Goal: Find specific page/section: Find specific page/section

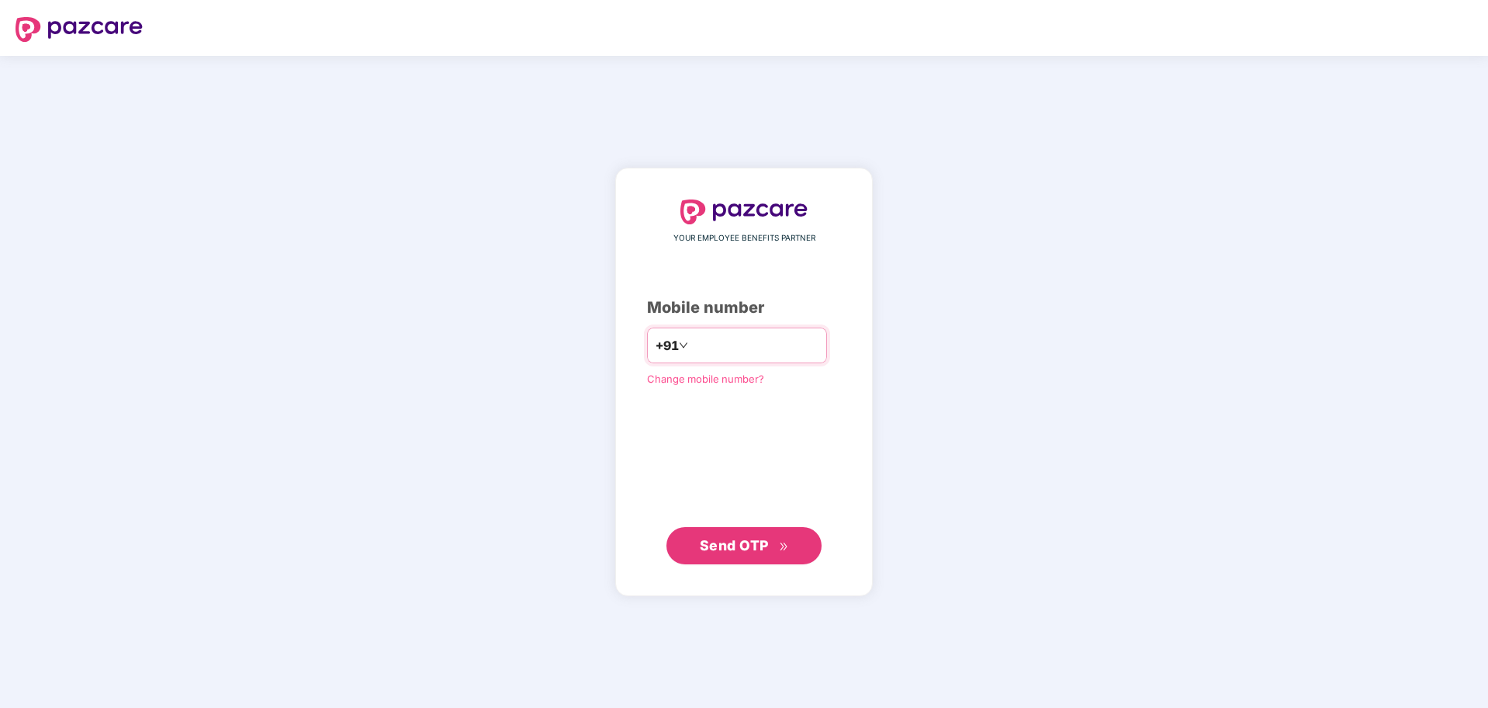
click at [691, 346] on input "number" at bounding box center [754, 345] width 127 height 25
type input "**********"
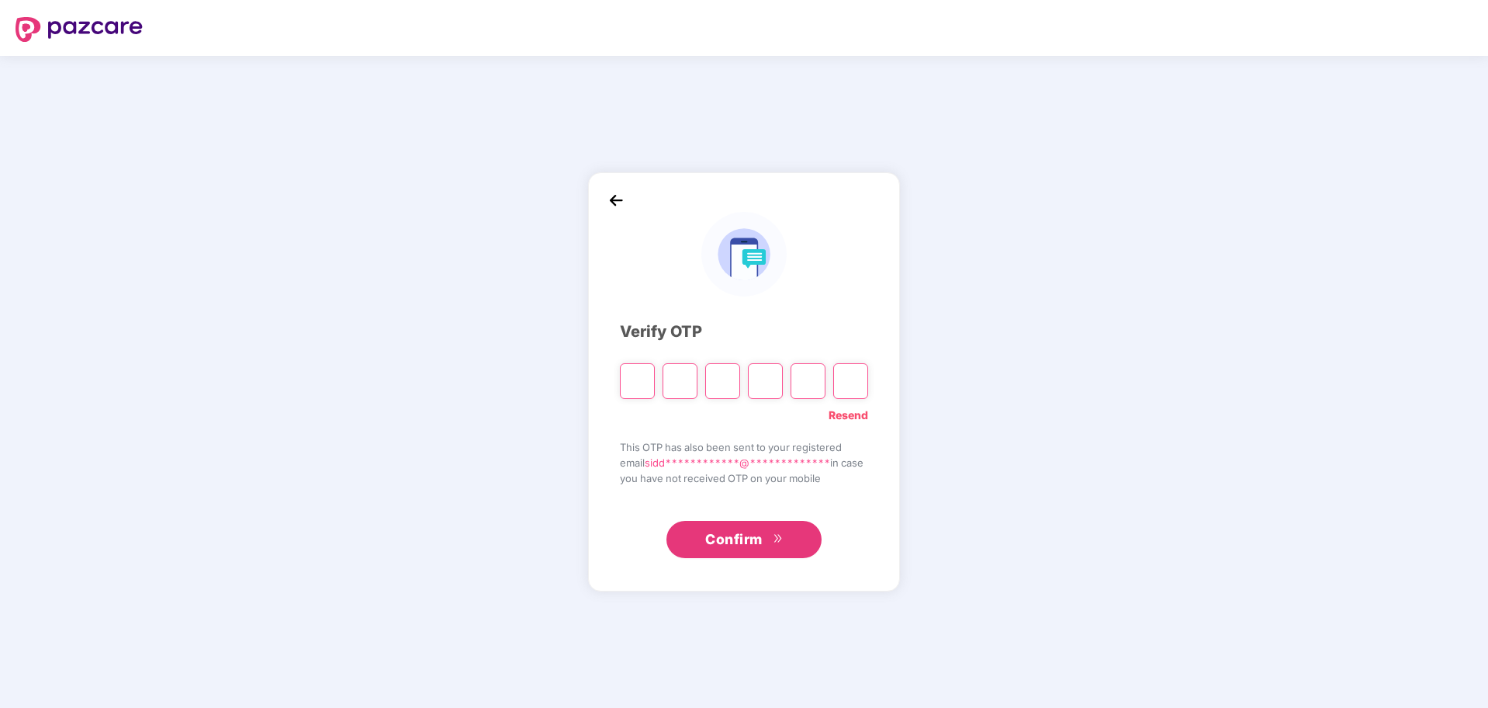
type input "*"
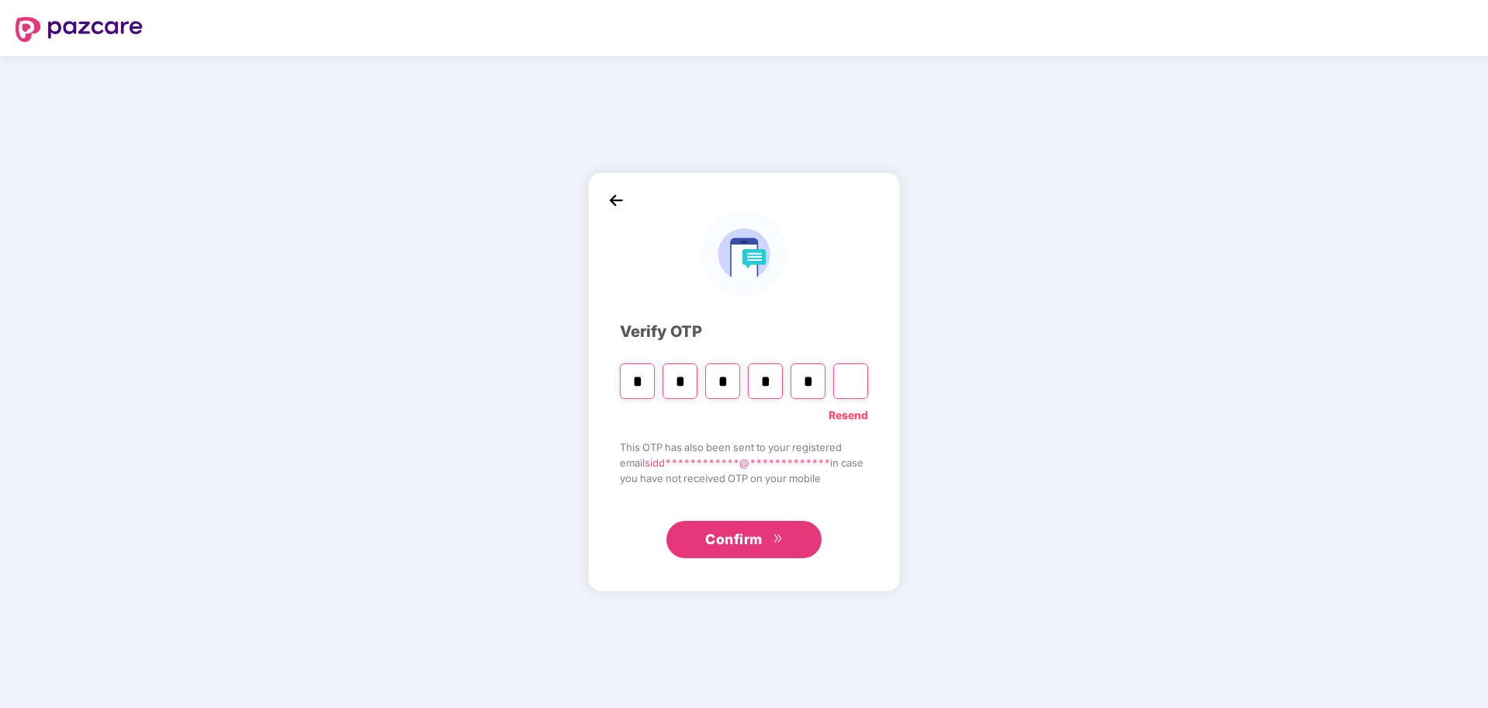
type input "*"
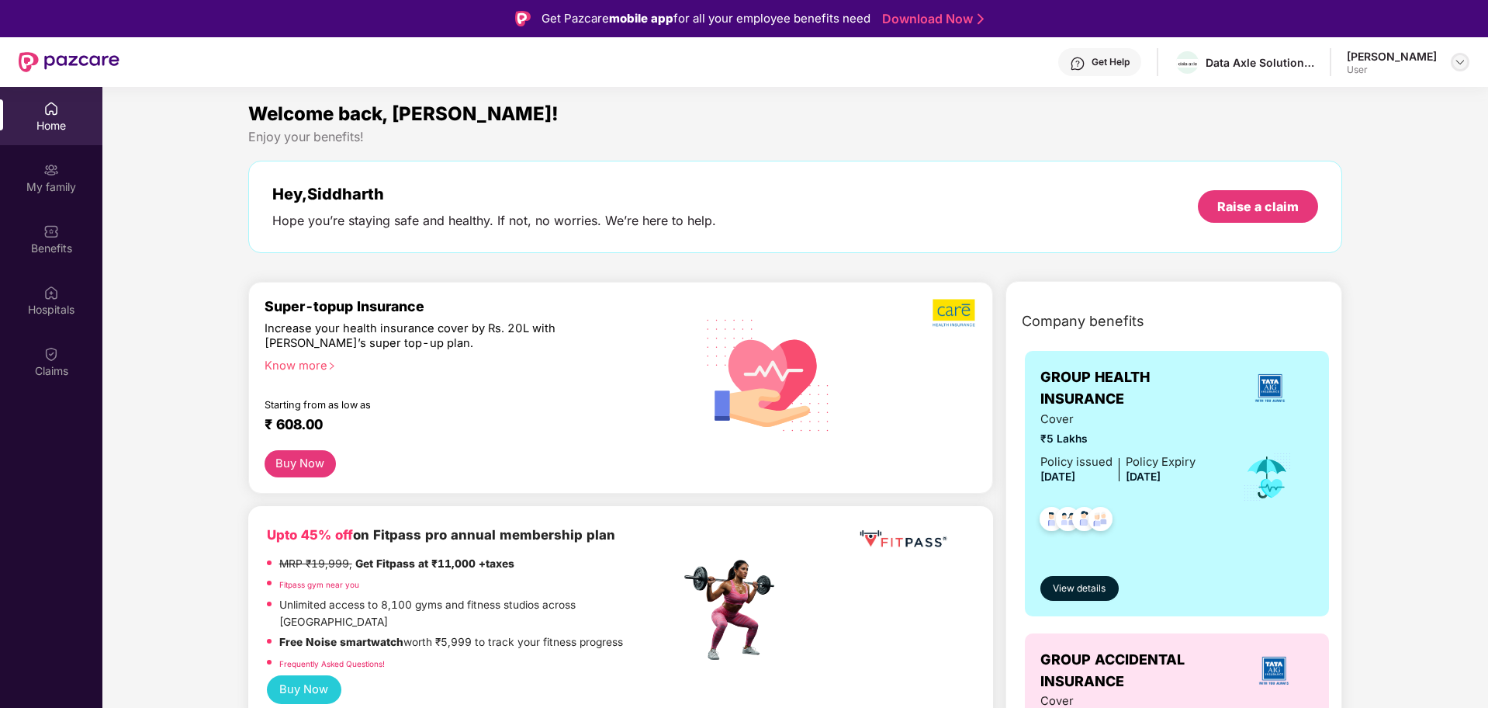
click at [1464, 59] on img at bounding box center [1460, 62] width 12 height 12
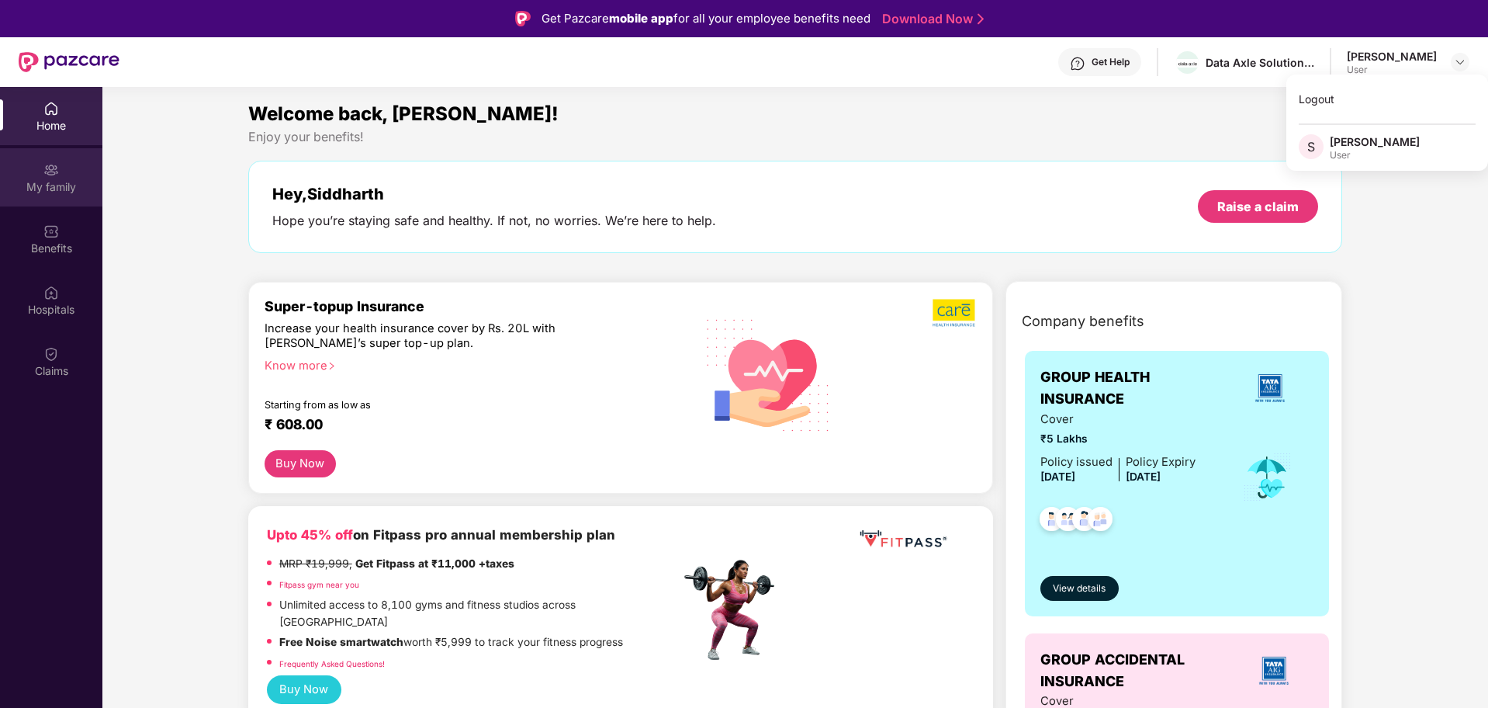
click at [47, 178] on div "My family" at bounding box center [51, 177] width 102 height 58
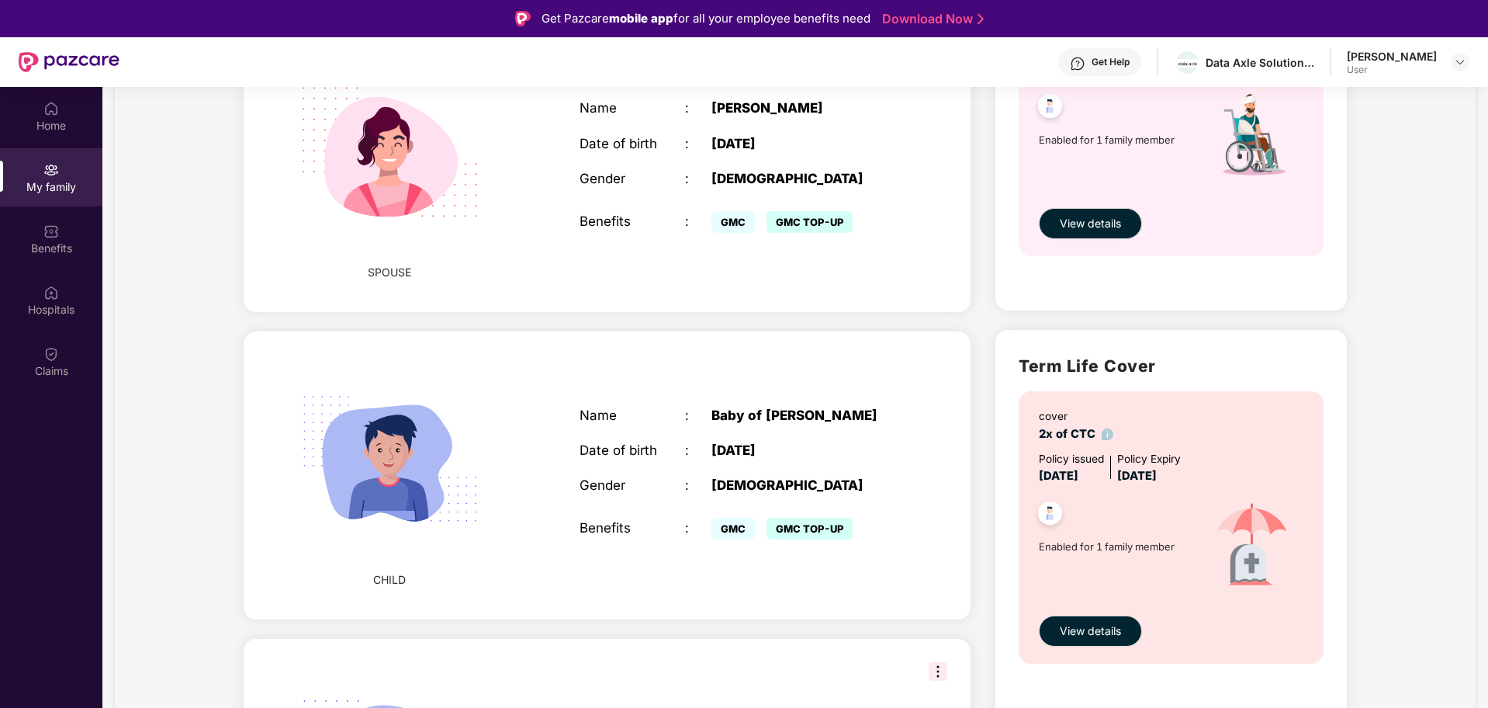
scroll to position [679, 0]
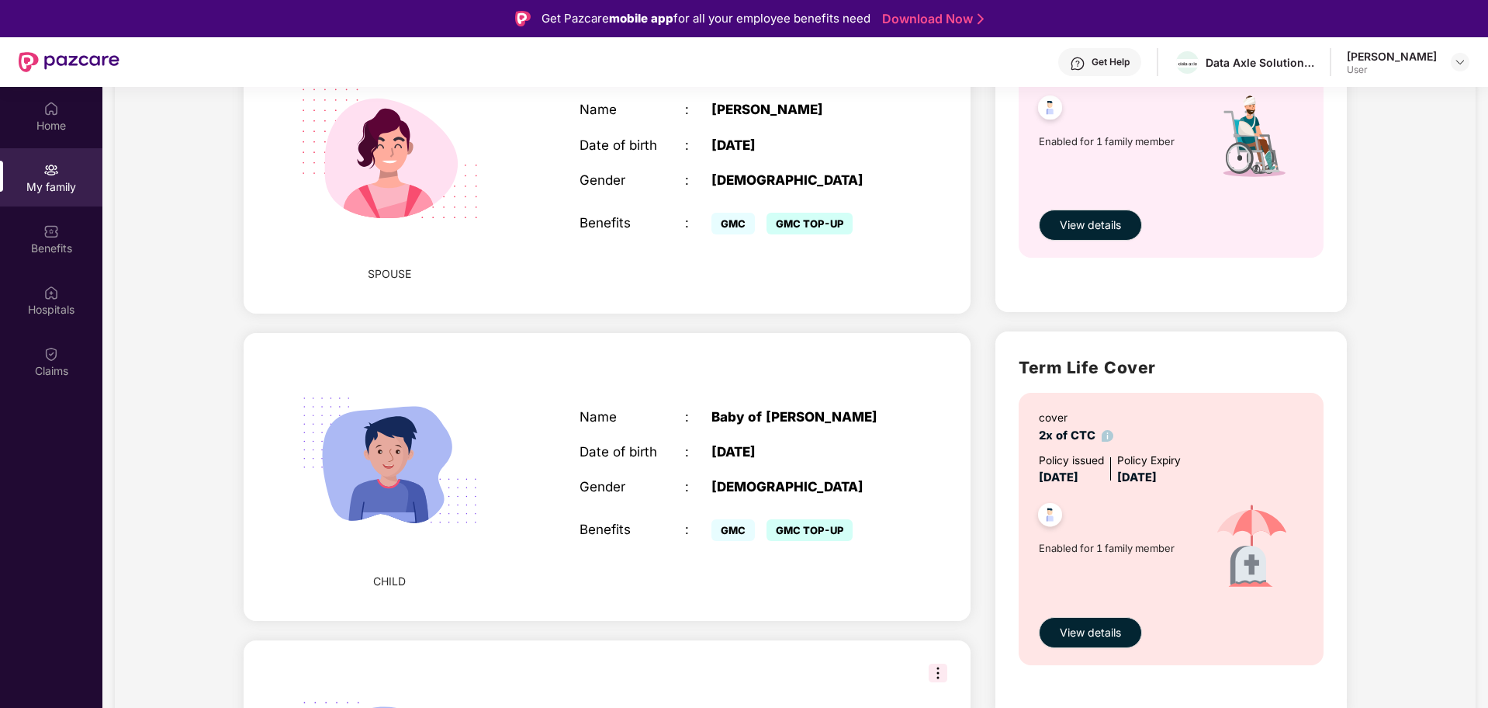
click at [764, 438] on div "Name : Baby of [PERSON_NAME] Date of birth : [DEMOGRAPHIC_DATA] Gender : [DEMOG…" at bounding box center [738, 477] width 348 height 175
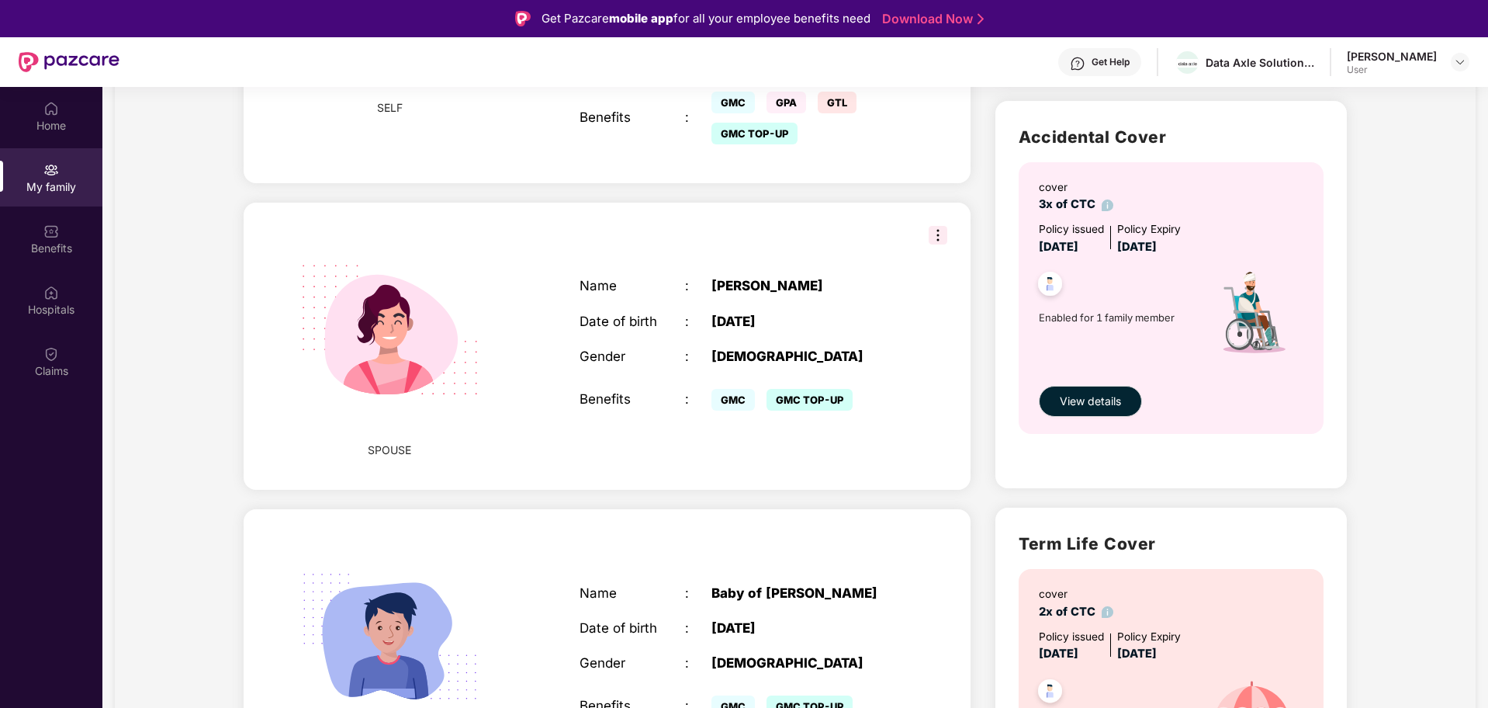
scroll to position [18, 0]
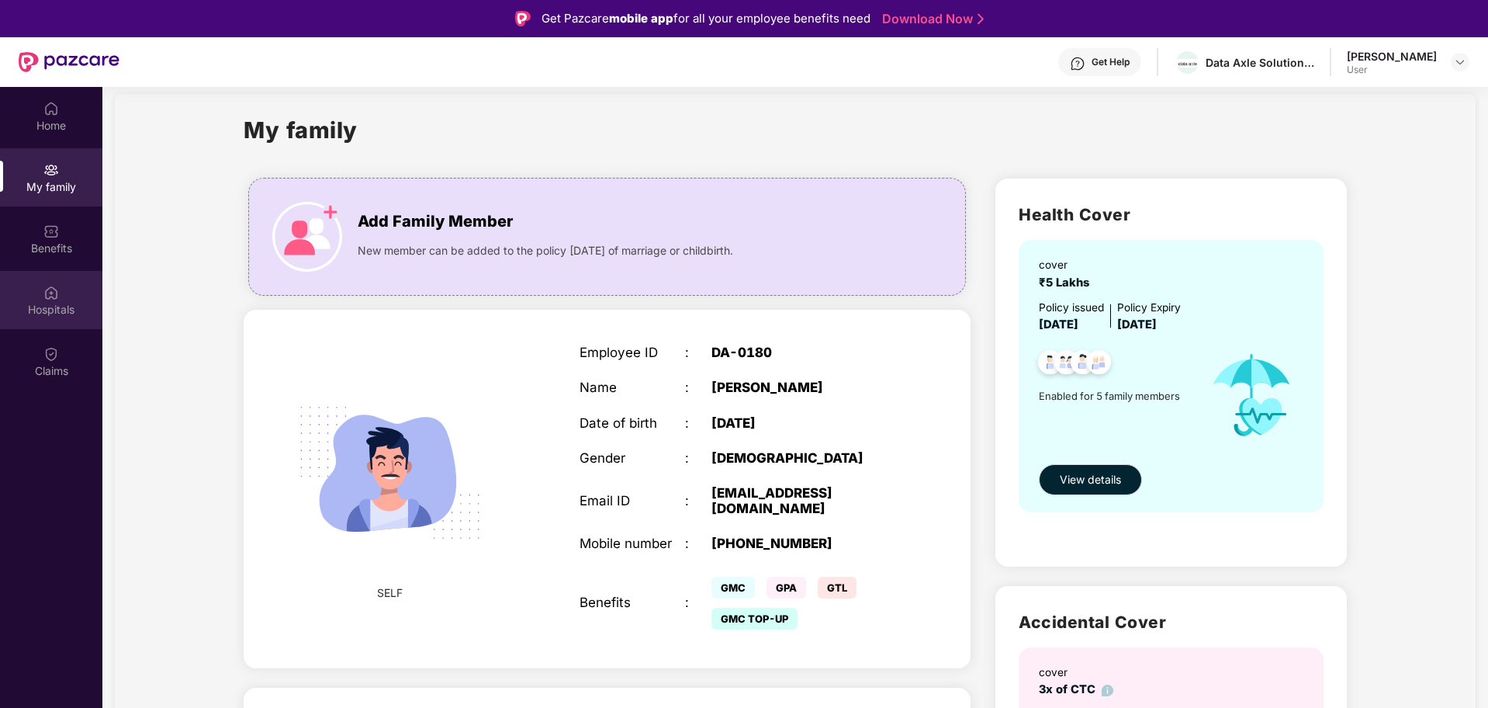
click at [25, 286] on div "Hospitals" at bounding box center [51, 300] width 102 height 58
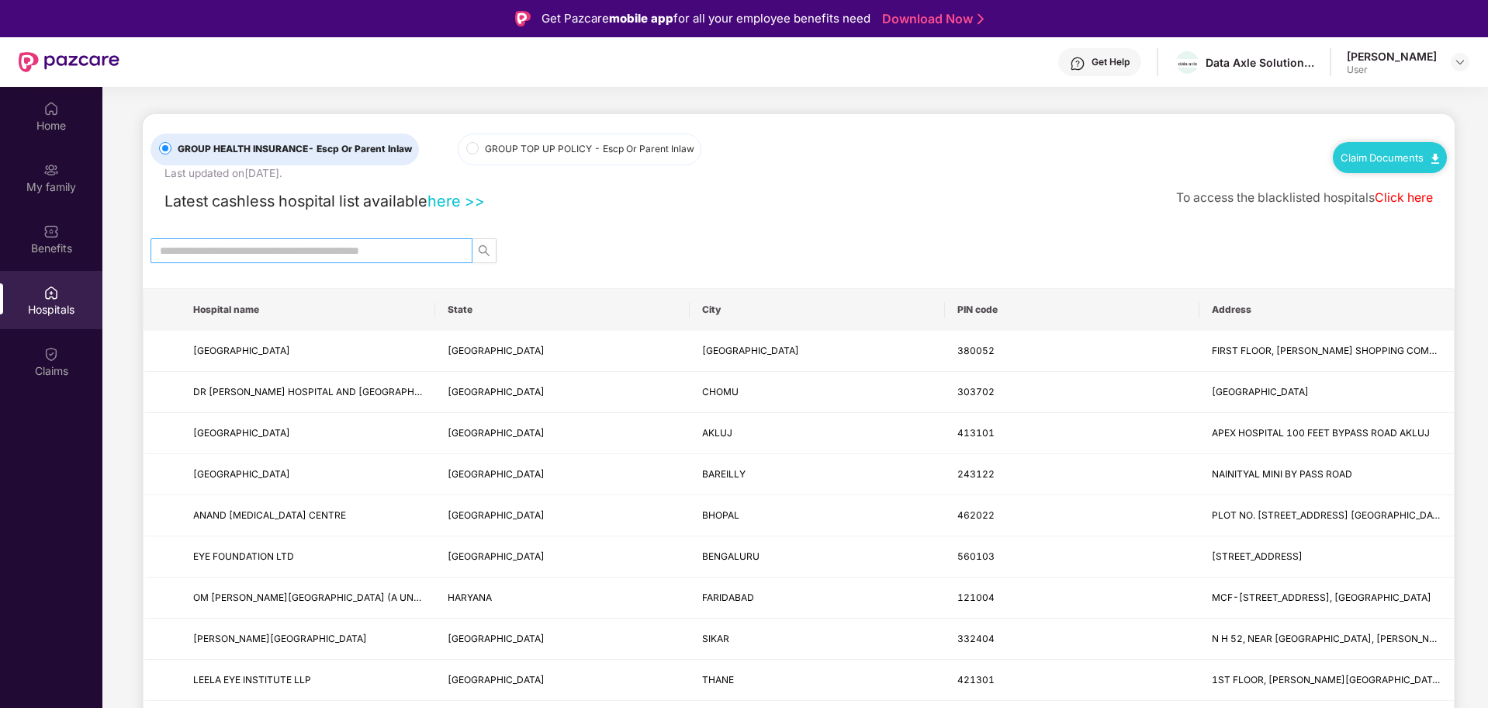
click at [289, 241] on span at bounding box center [312, 250] width 322 height 25
click at [289, 250] on input "text" at bounding box center [305, 250] width 291 height 17
click at [220, 251] on input "text" at bounding box center [305, 250] width 291 height 17
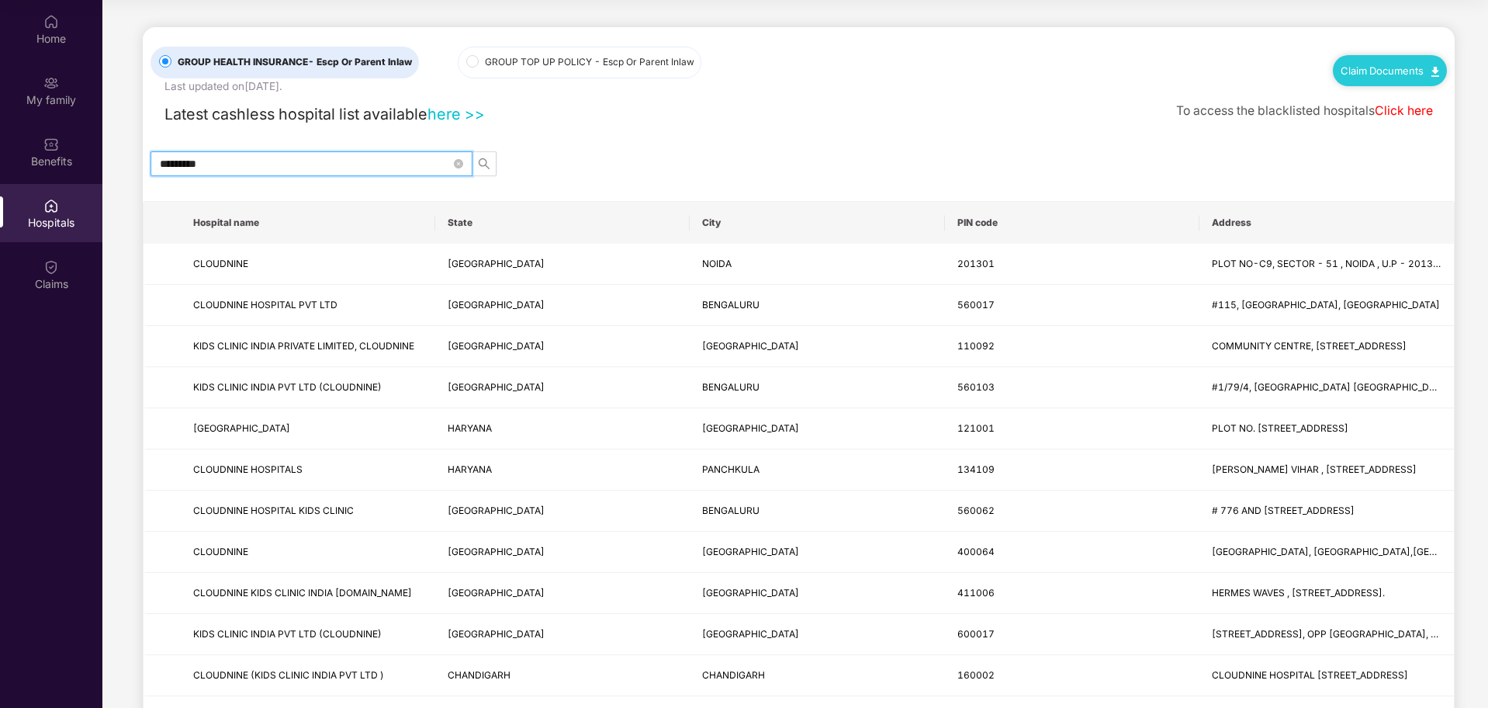
click at [315, 161] on input "*********" at bounding box center [305, 163] width 291 height 17
type input "*****"
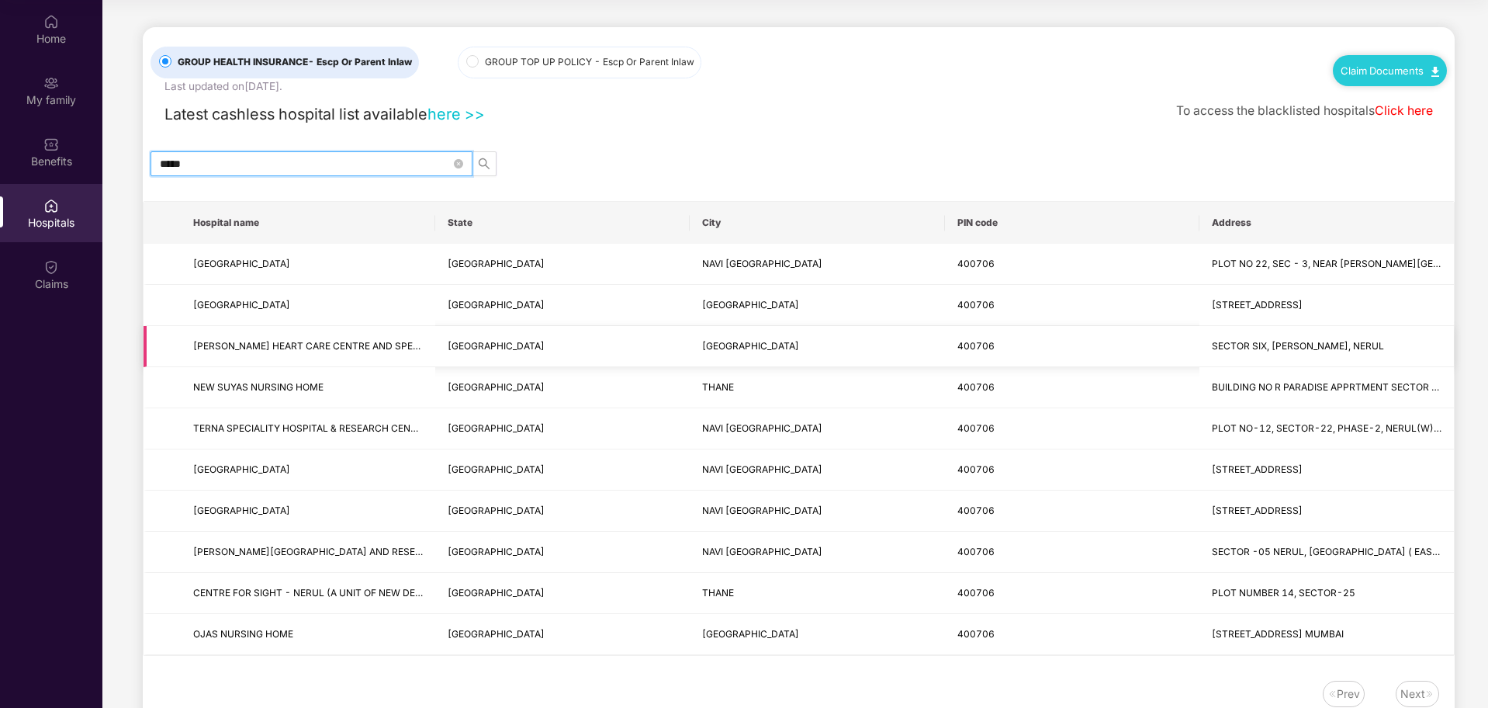
scroll to position [46, 0]
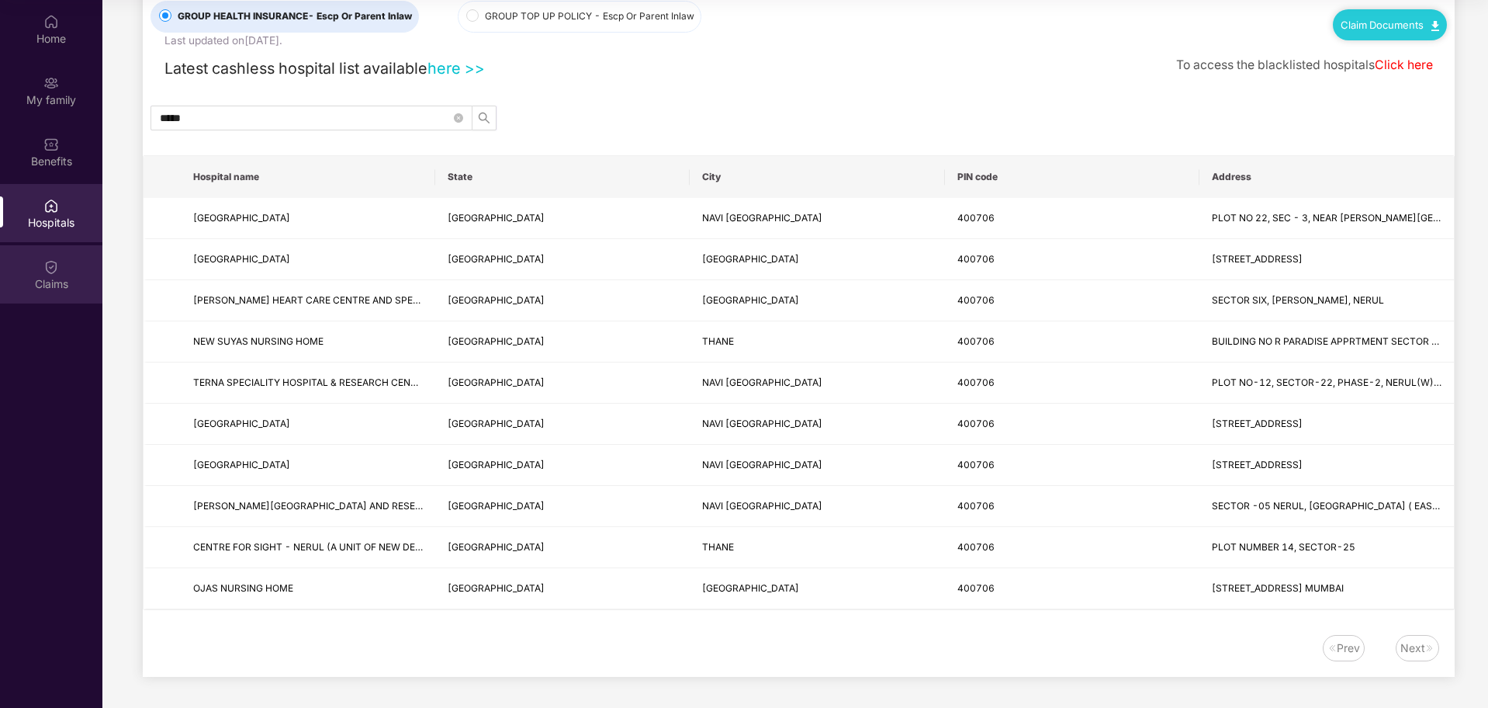
click at [45, 286] on div "Claims" at bounding box center [51, 283] width 102 height 16
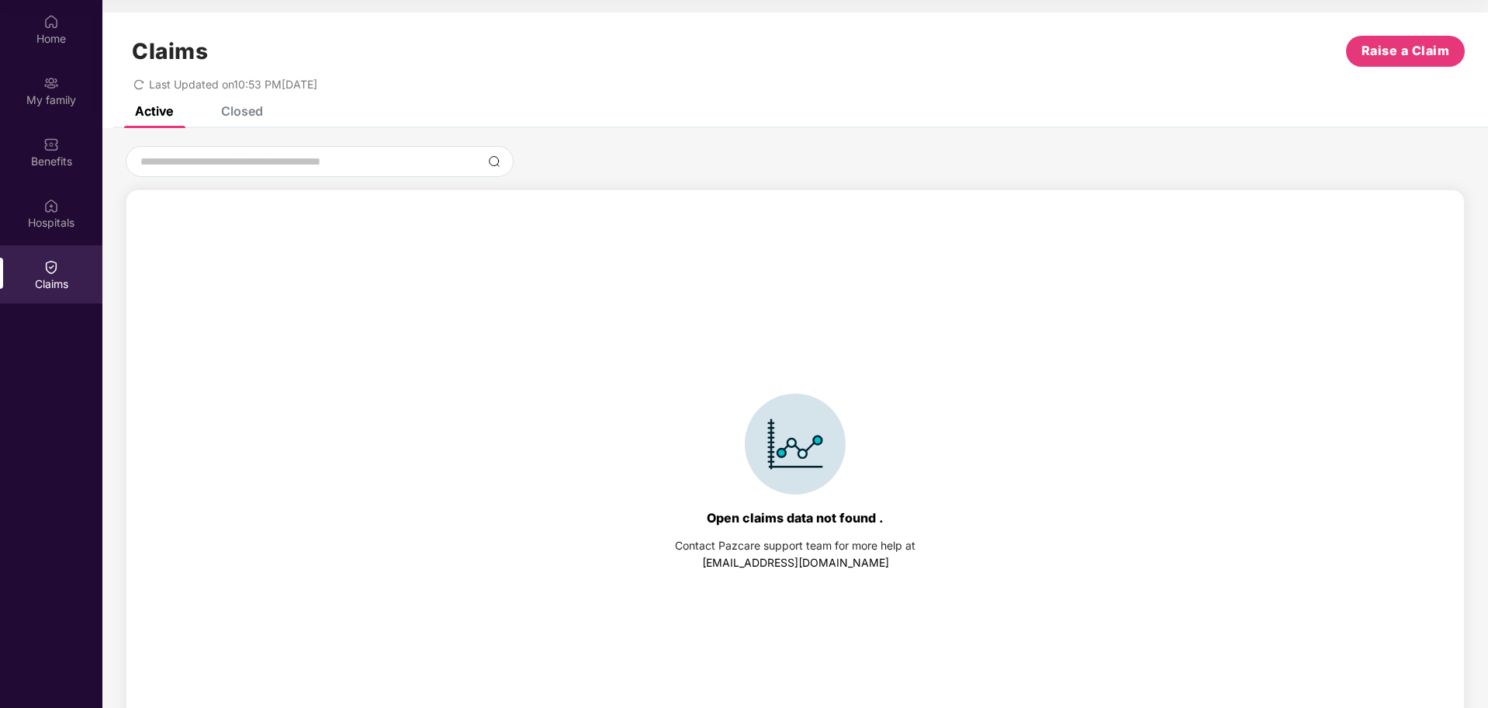
click at [225, 122] on div "Closed" at bounding box center [230, 111] width 65 height 34
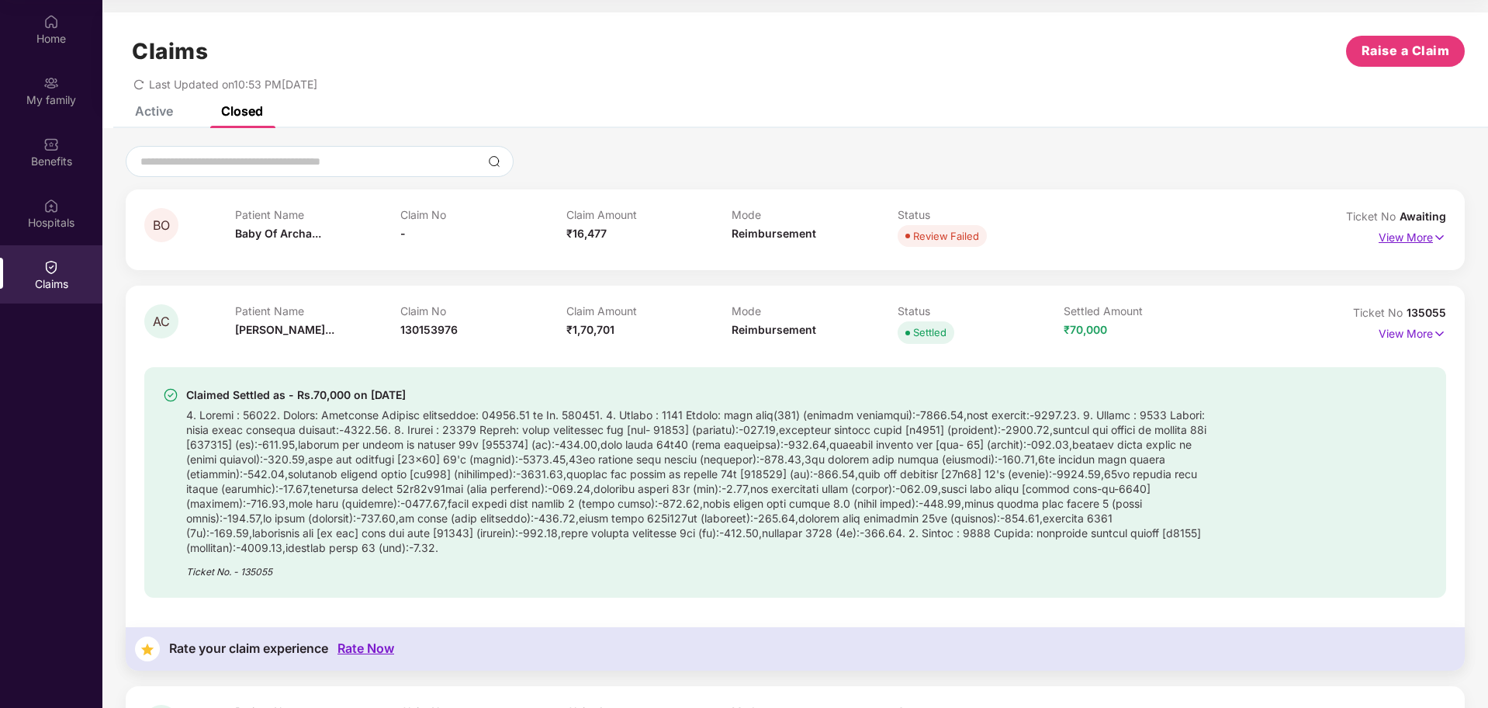
click at [1410, 240] on p "View More" at bounding box center [1413, 235] width 68 height 21
